Goal: Information Seeking & Learning: Learn about a topic

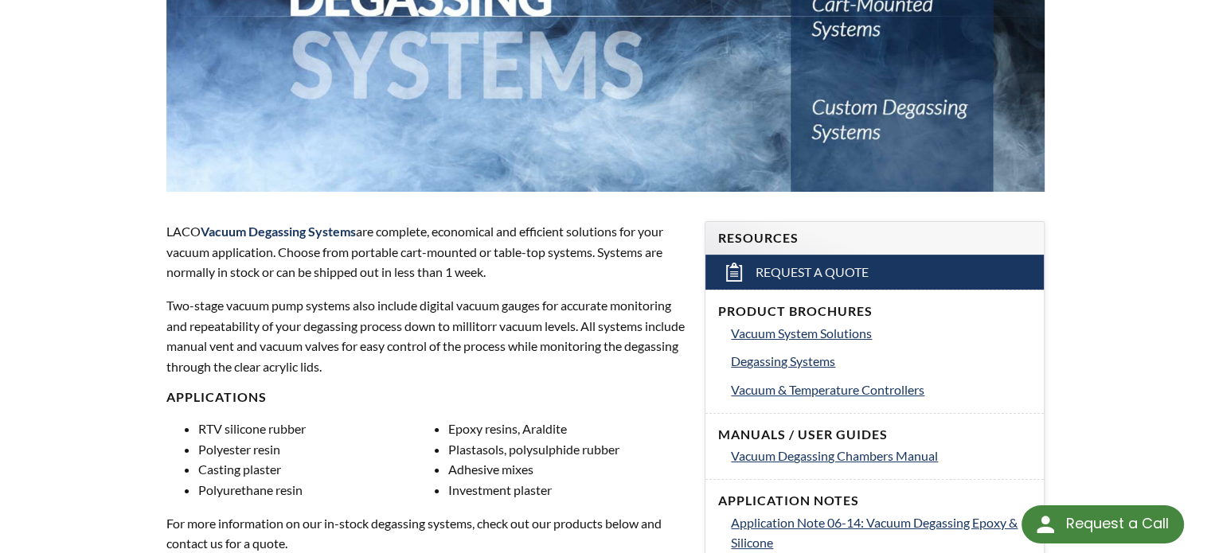
drag, startPoint x: 688, startPoint y: 280, endPoint x: 678, endPoint y: 301, distance: 22.8
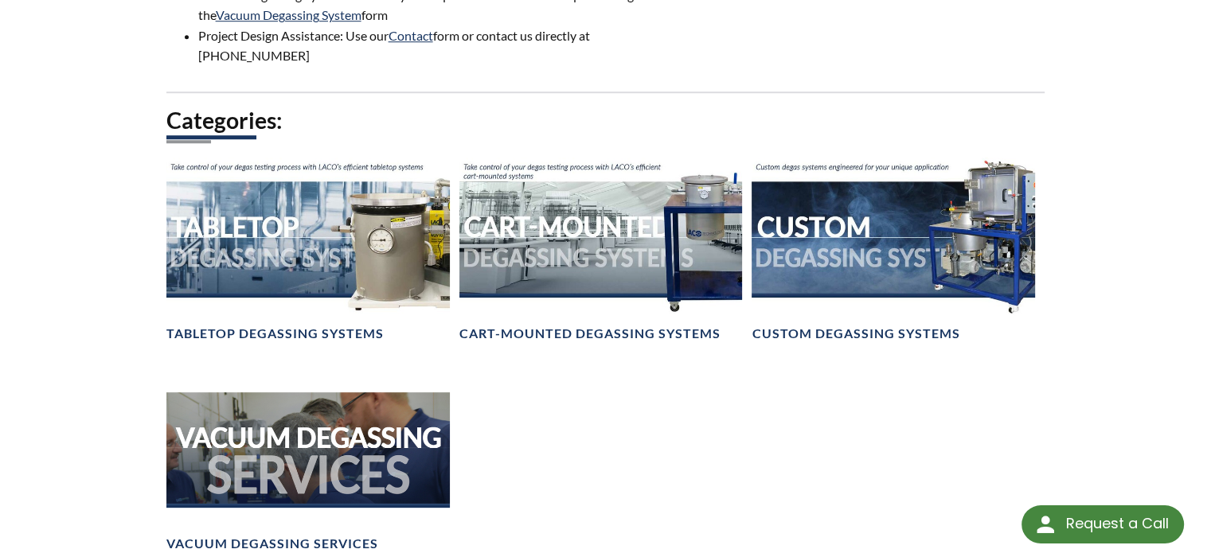
scroll to position [1144, 0]
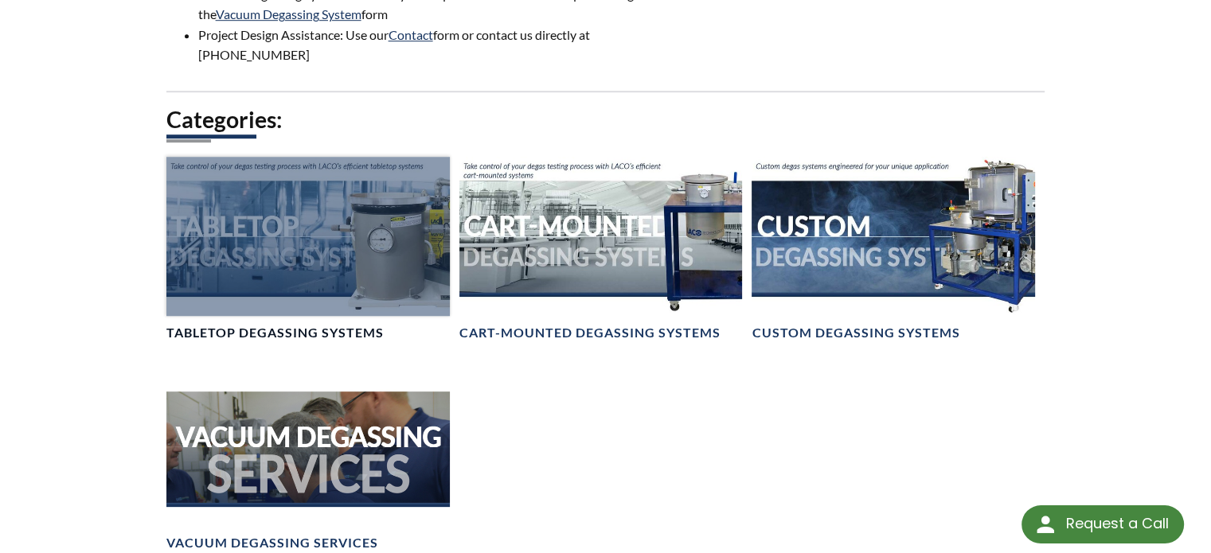
click at [178, 288] on div at bounding box center [307, 236] width 283 height 159
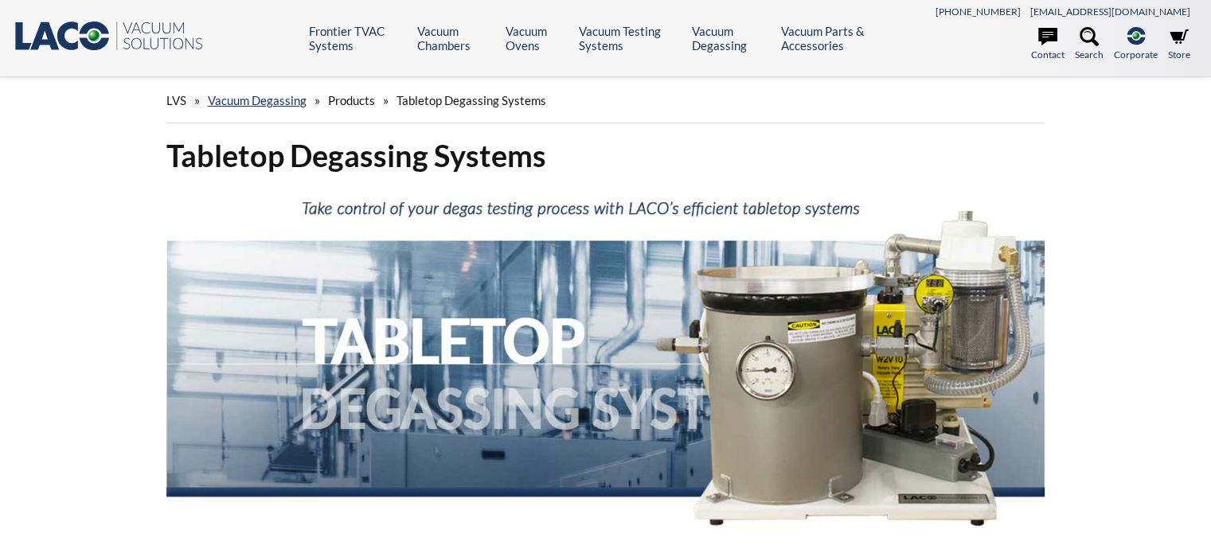
select select "Widget di traduzione della lingua"
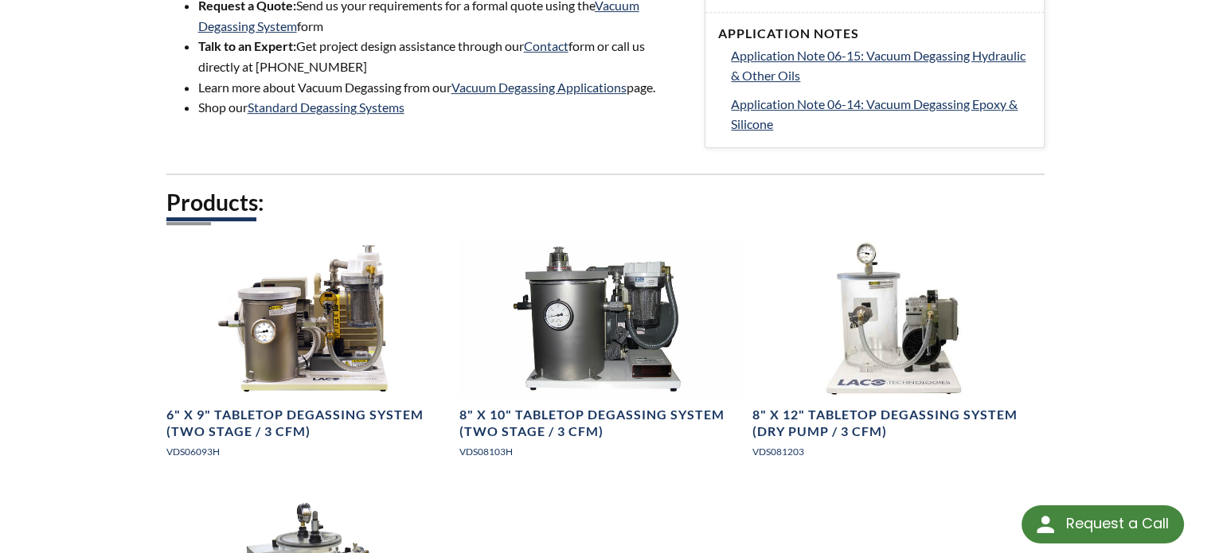
scroll to position [796, 0]
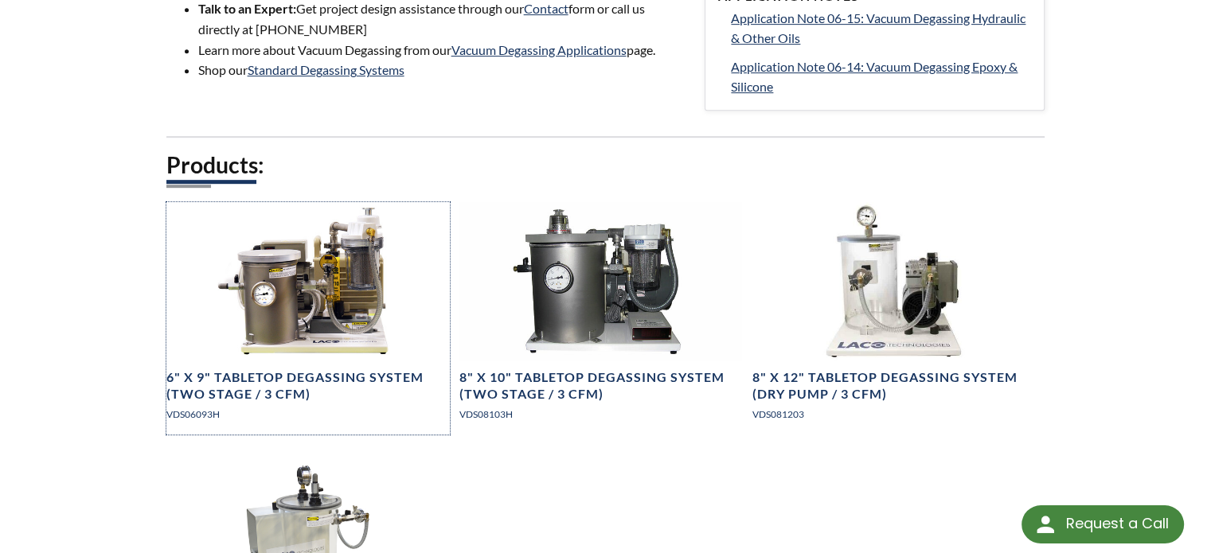
click at [255, 310] on div at bounding box center [307, 281] width 283 height 159
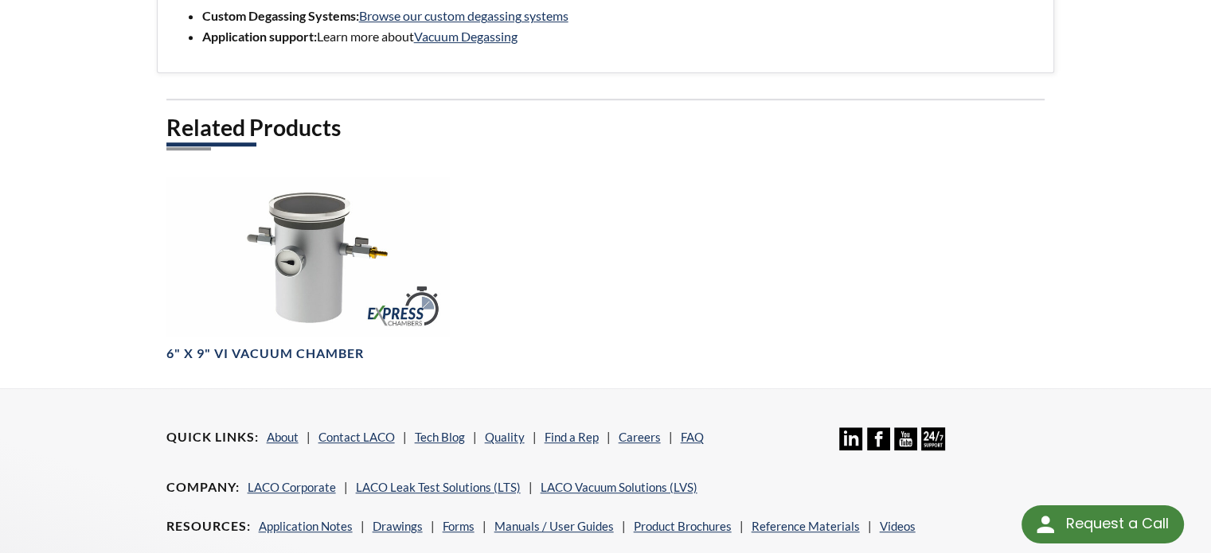
scroll to position [956, 0]
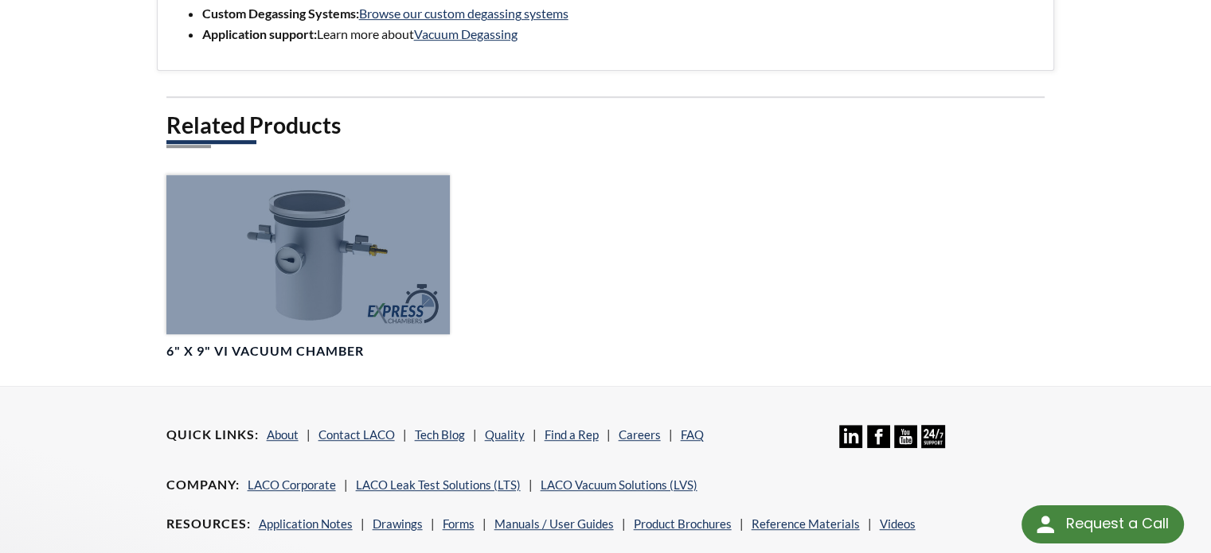
click at [325, 277] on div at bounding box center [307, 254] width 283 height 159
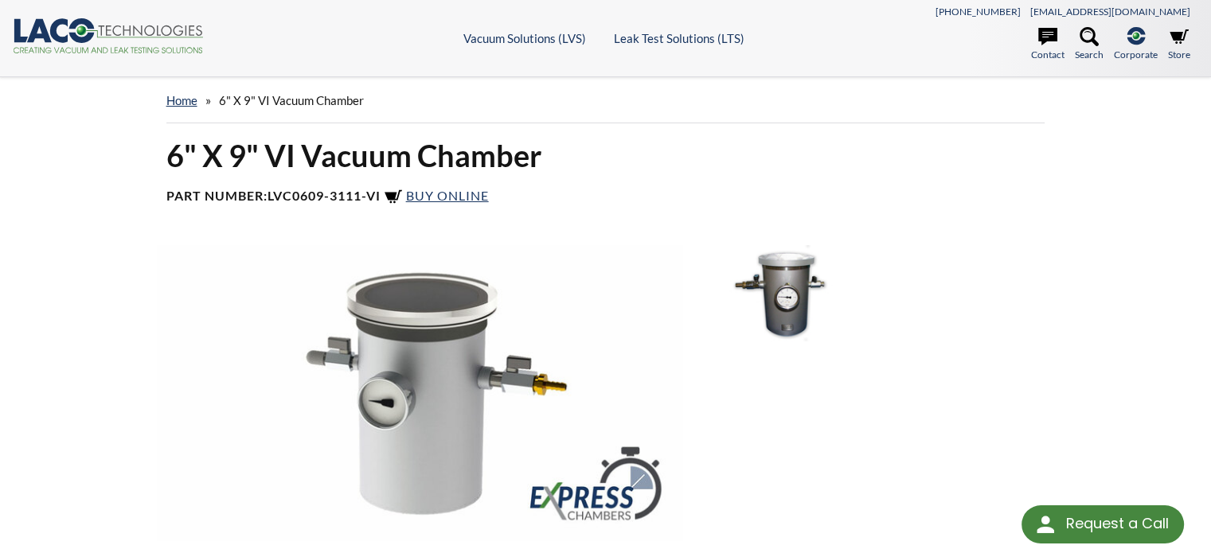
click at [223, 289] on img at bounding box center [420, 392] width 526 height 295
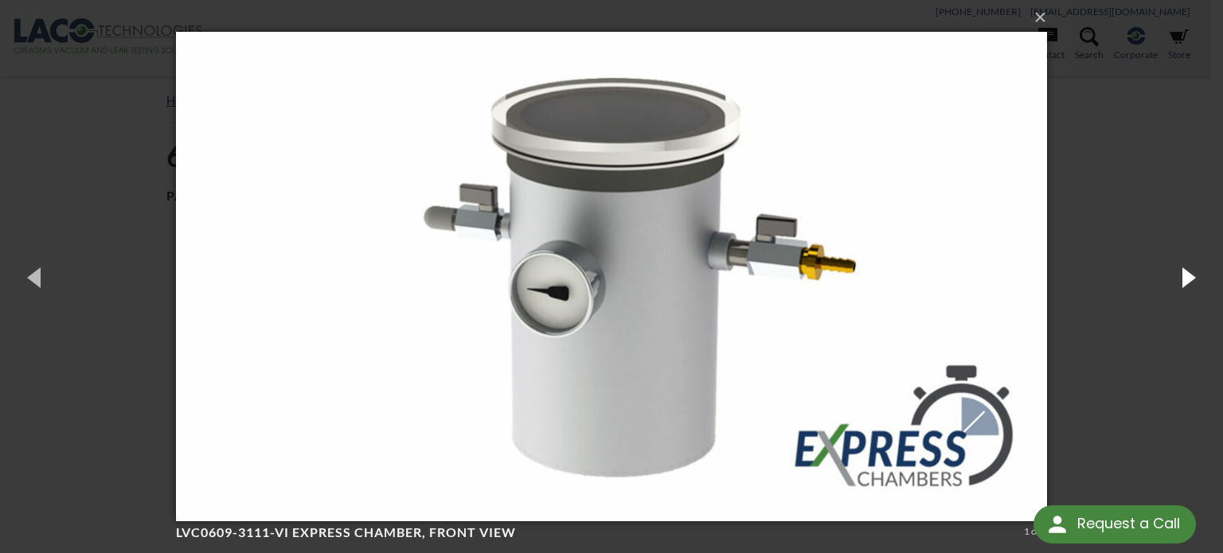
click at [1166, 275] on button "button" at bounding box center [1187, 277] width 72 height 88
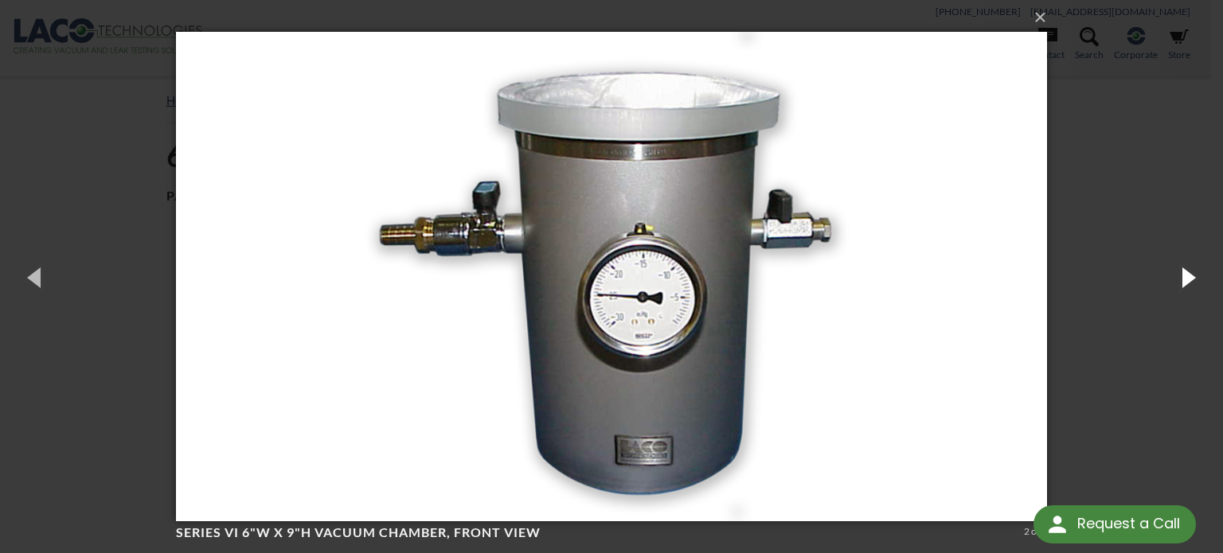
click at [1166, 275] on button "button" at bounding box center [1187, 277] width 72 height 88
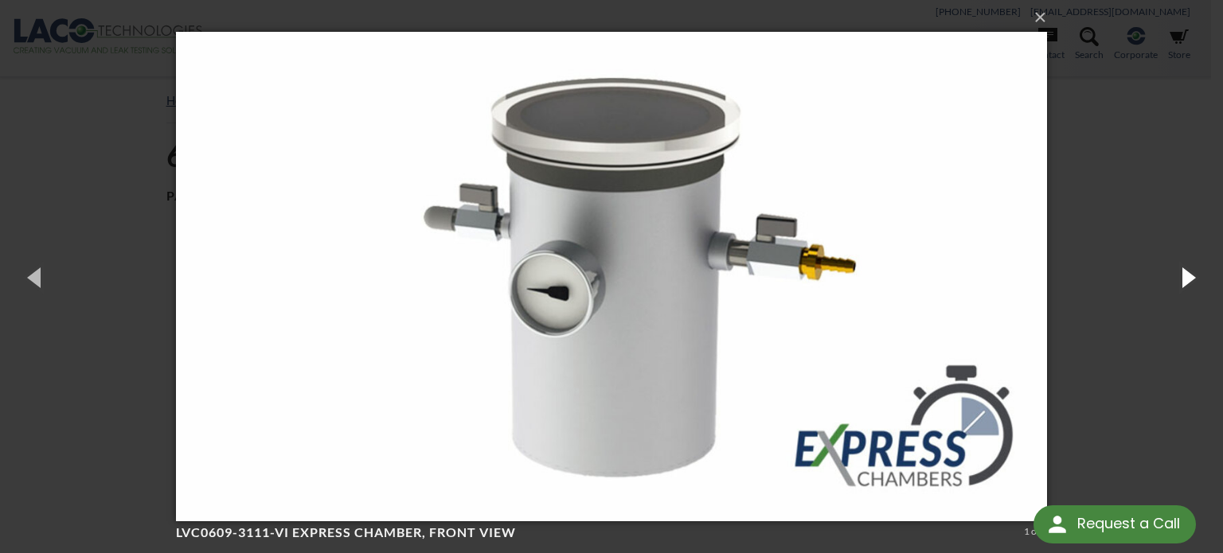
click at [1166, 275] on button "button" at bounding box center [1187, 277] width 72 height 88
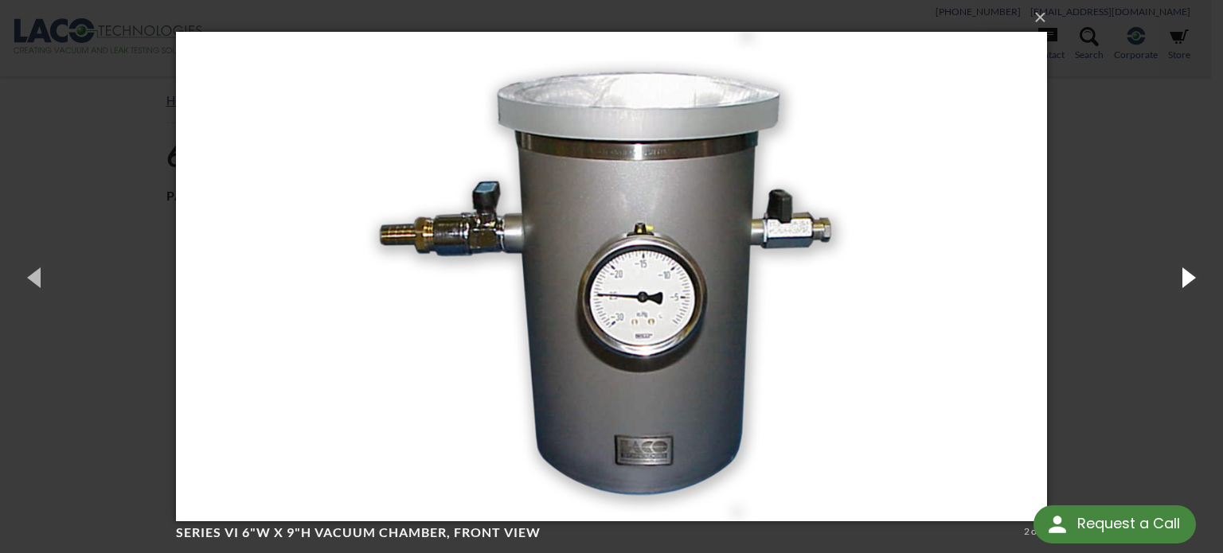
click at [1166, 275] on button "button" at bounding box center [1187, 277] width 72 height 88
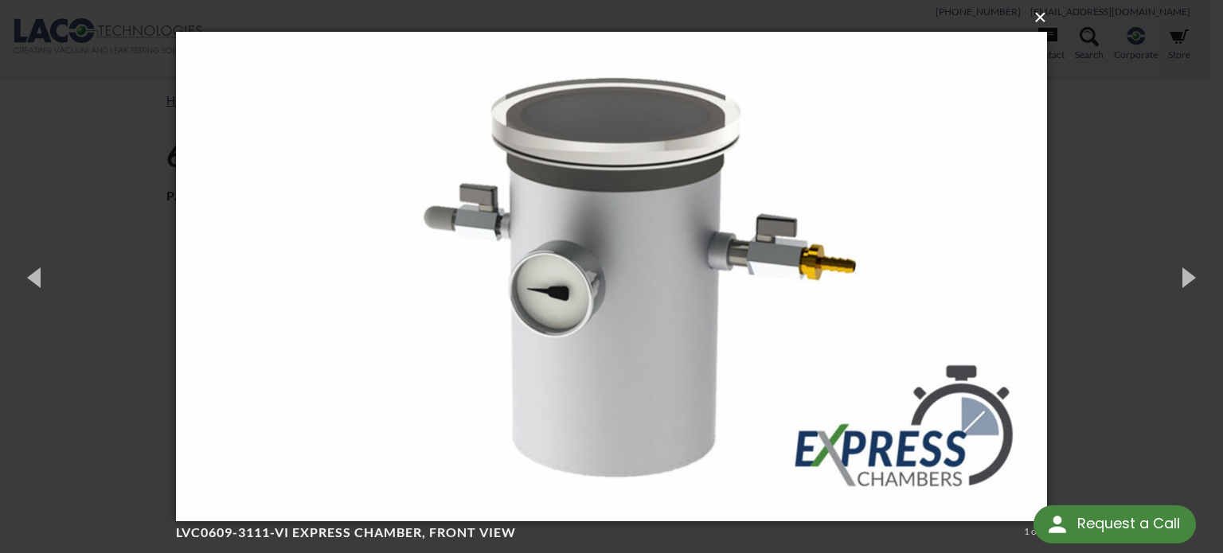
click at [1037, 17] on button "×" at bounding box center [616, 17] width 870 height 35
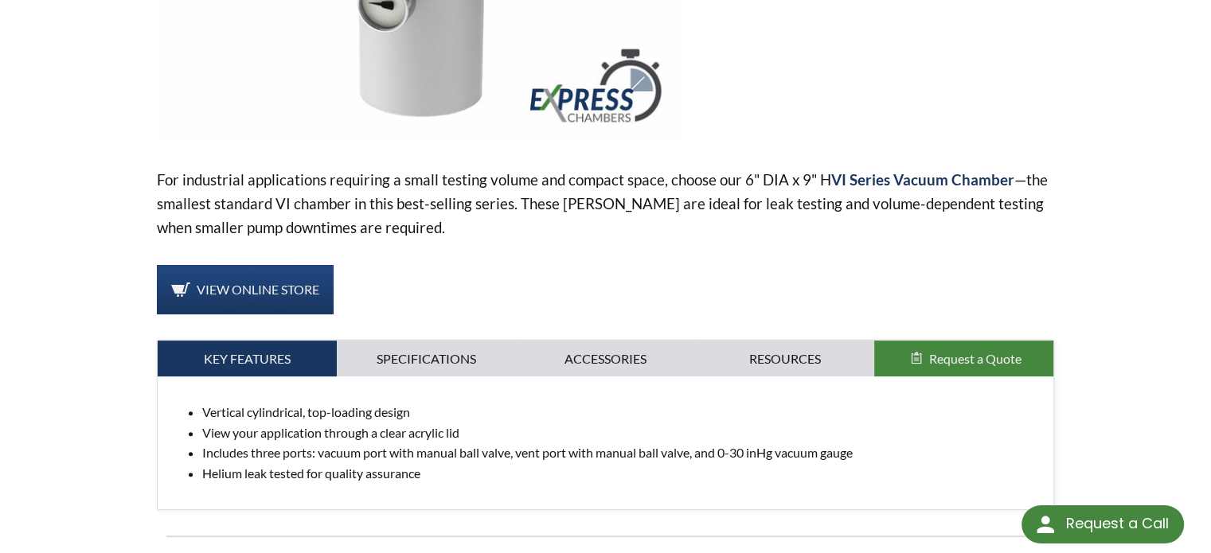
scroll to position [478, 0]
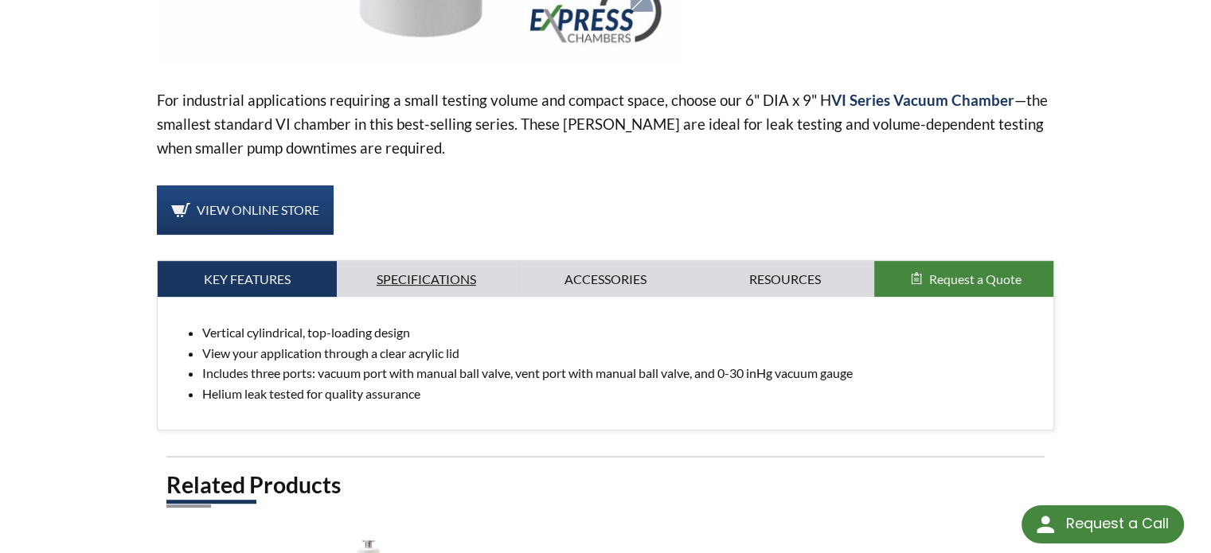
click at [396, 286] on link "Specifications" at bounding box center [426, 279] width 179 height 37
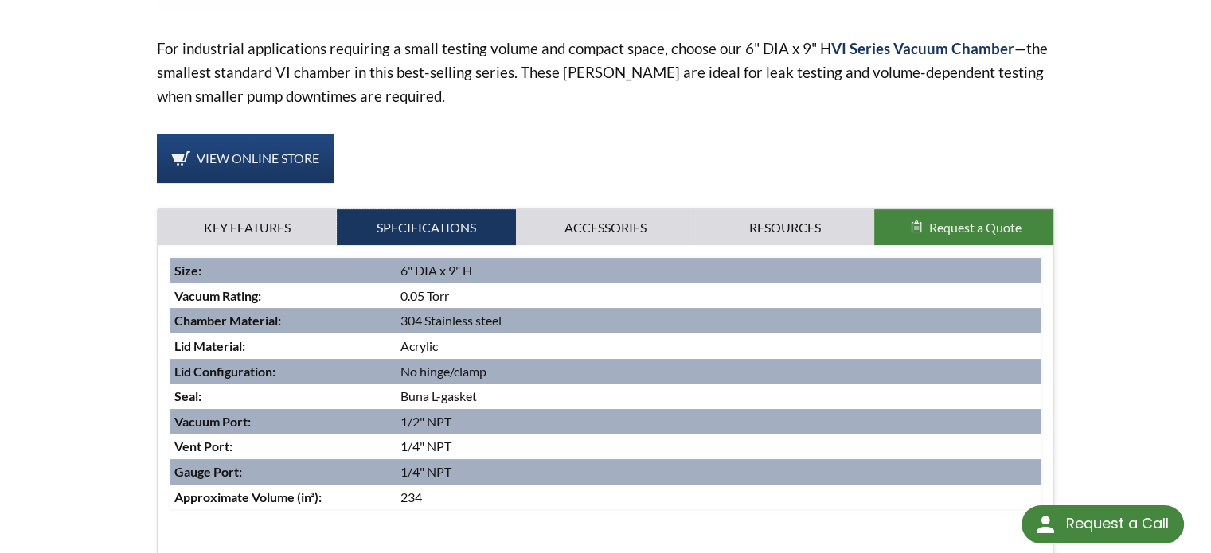
scroll to position [557, 0]
